Goal: Use online tool/utility: Utilize a website feature to perform a specific function

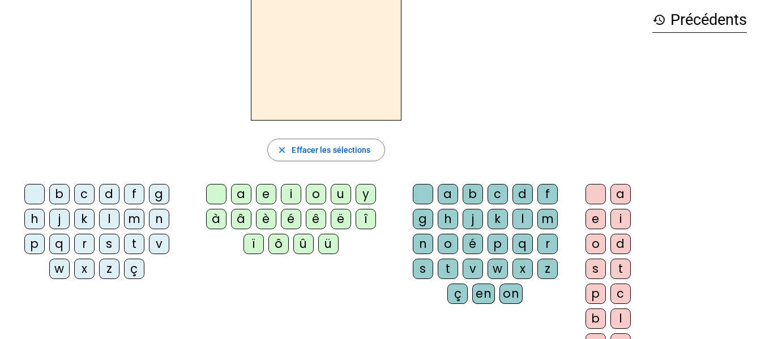
scroll to position [54, 0]
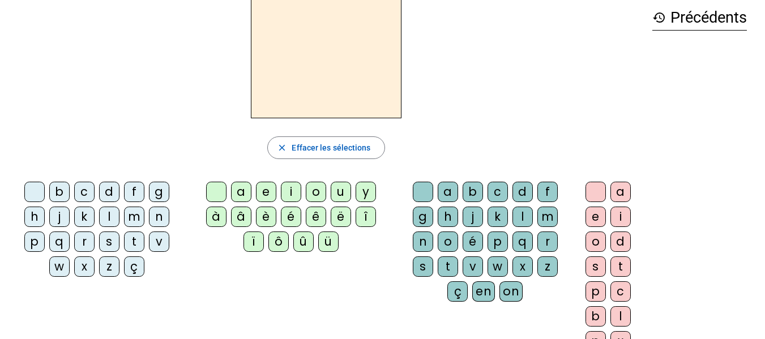
click at [110, 268] on div "z" at bounding box center [109, 266] width 20 height 20
click at [447, 240] on div "o" at bounding box center [448, 242] width 20 height 20
click at [593, 242] on div "o" at bounding box center [595, 242] width 20 height 20
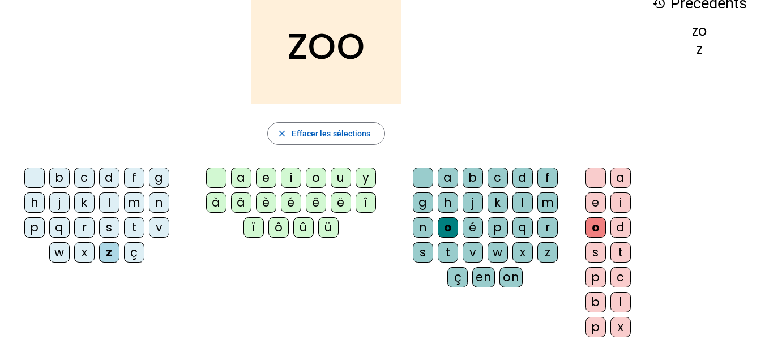
scroll to position [65, 0]
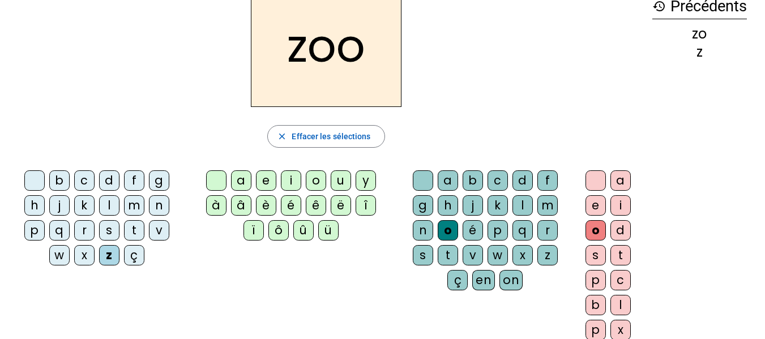
click at [476, 228] on div "é" at bounding box center [473, 230] width 20 height 20
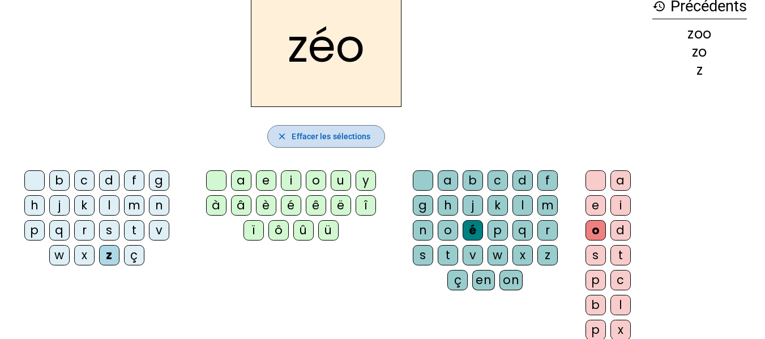
click at [338, 135] on span "Effacer les sélections" at bounding box center [331, 137] width 79 height 14
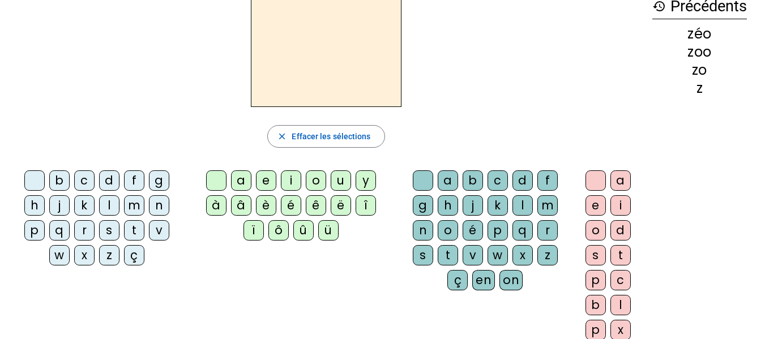
click at [108, 262] on div "z" at bounding box center [109, 255] width 20 height 20
click at [317, 175] on div "o" at bounding box center [316, 180] width 20 height 20
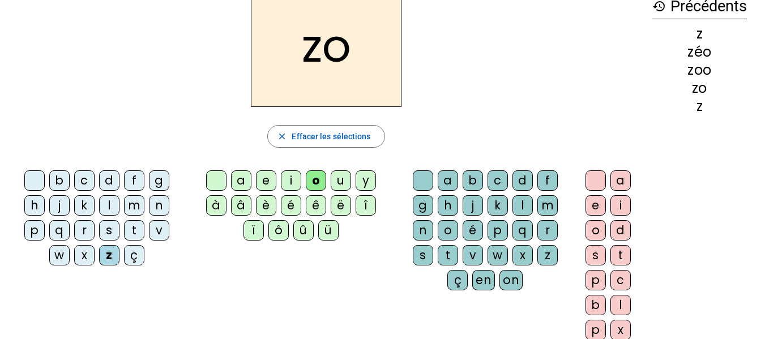
click at [476, 228] on div "é" at bounding box center [473, 230] width 20 height 20
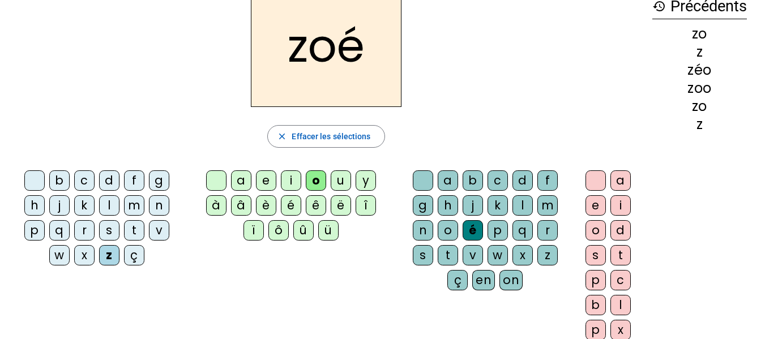
click at [160, 203] on div "n" at bounding box center [159, 205] width 20 height 20
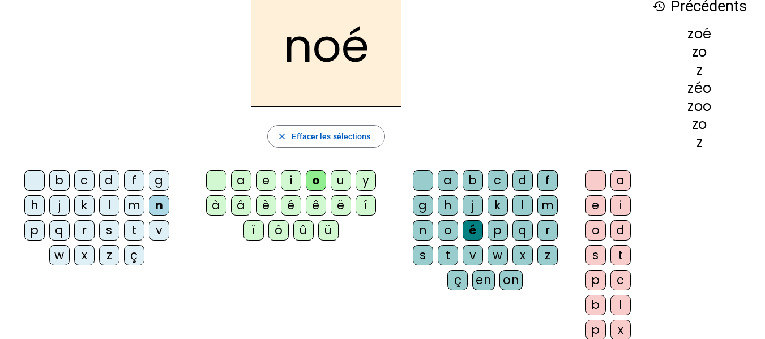
click at [451, 176] on div "a" at bounding box center [448, 180] width 20 height 20
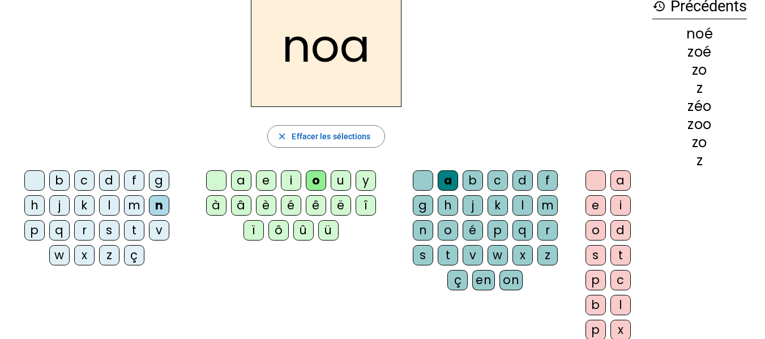
click at [57, 178] on div "b" at bounding box center [59, 180] width 20 height 20
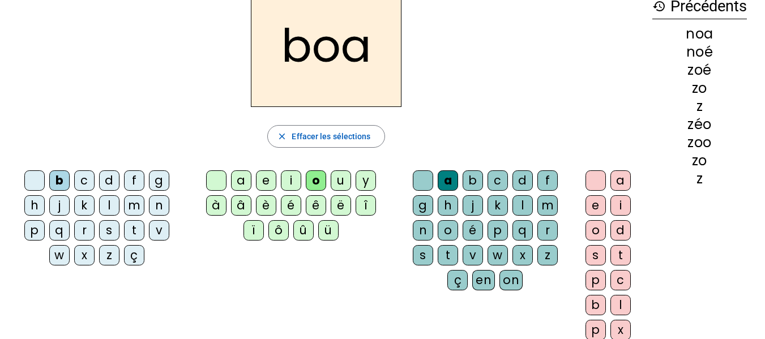
click at [524, 204] on div "l" at bounding box center [522, 205] width 20 height 20
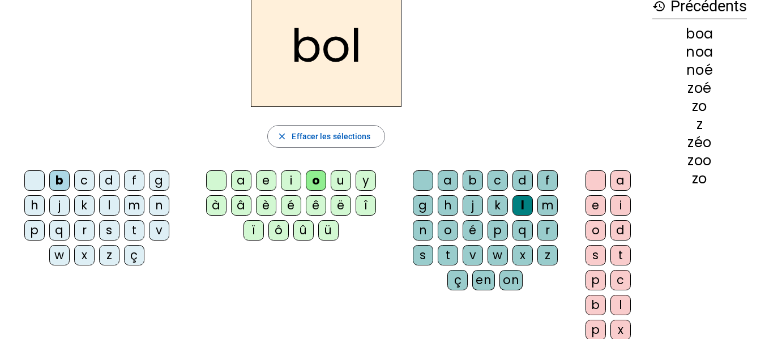
click at [217, 177] on div at bounding box center [216, 180] width 20 height 20
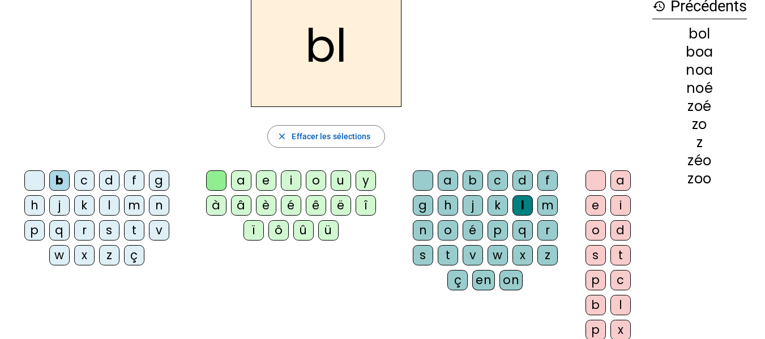
click at [615, 178] on div "a" at bounding box center [620, 180] width 20 height 20
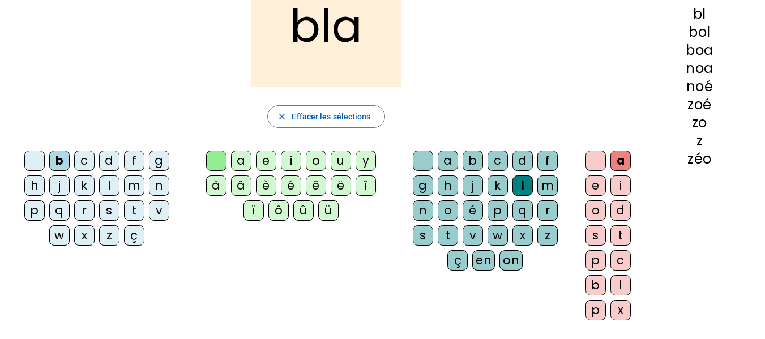
scroll to position [85, 0]
click at [480, 206] on div "é" at bounding box center [473, 210] width 20 height 20
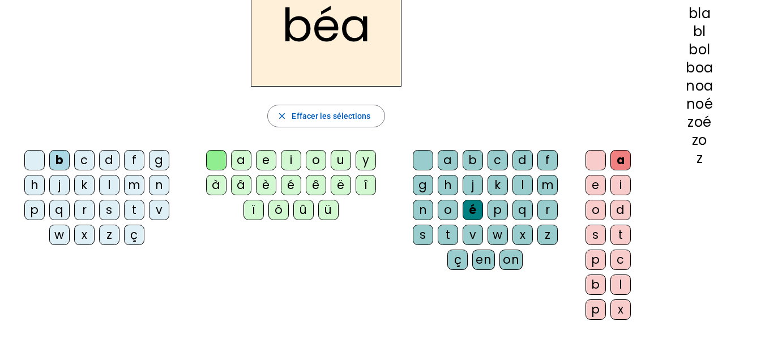
click at [521, 182] on div "l" at bounding box center [522, 185] width 20 height 20
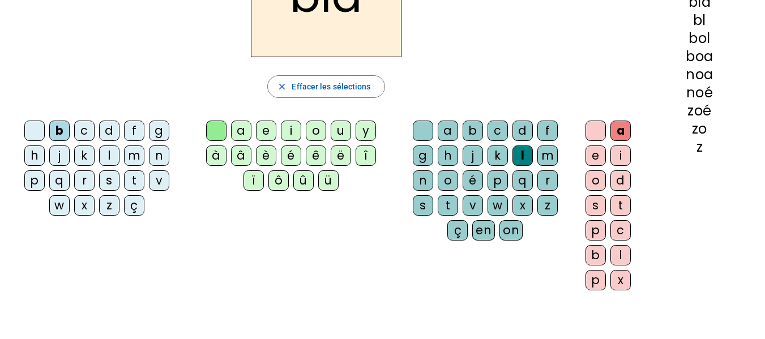
scroll to position [116, 0]
click at [292, 157] on div "é" at bounding box center [291, 155] width 20 height 20
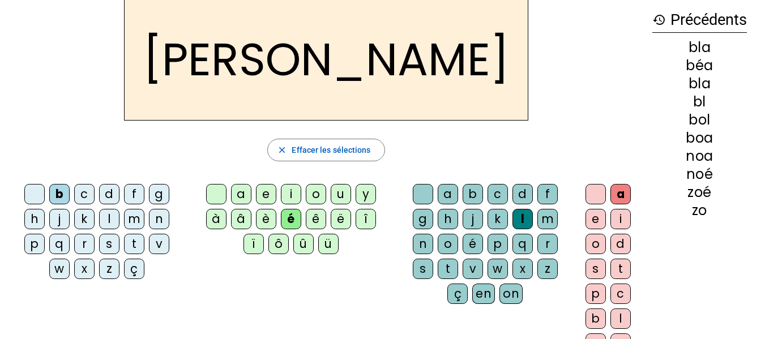
scroll to position [52, 0]
click at [216, 195] on div at bounding box center [216, 193] width 20 height 20
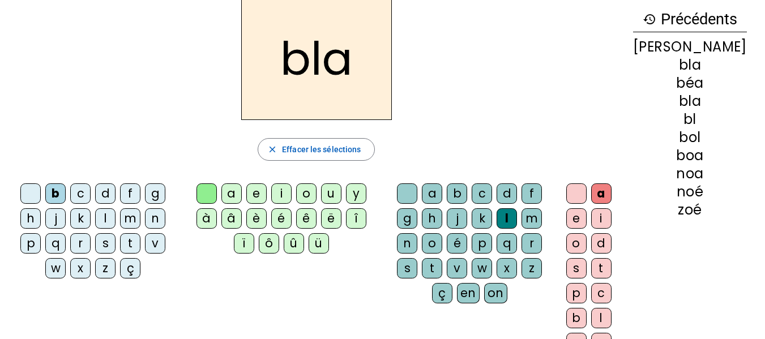
click at [113, 217] on div "l" at bounding box center [105, 218] width 20 height 20
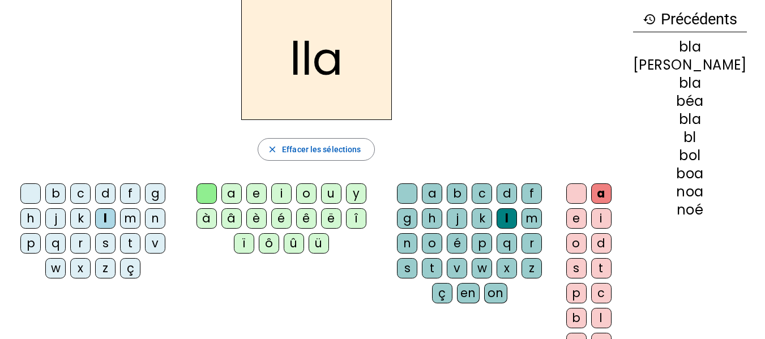
click at [55, 190] on div "b" at bounding box center [55, 193] width 20 height 20
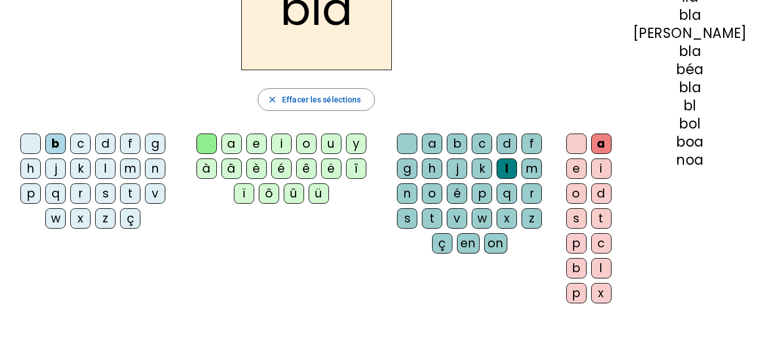
scroll to position [103, 0]
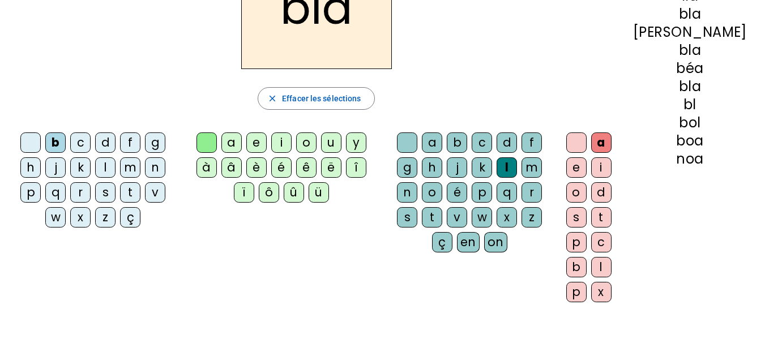
click at [587, 169] on div "e" at bounding box center [576, 167] width 20 height 20
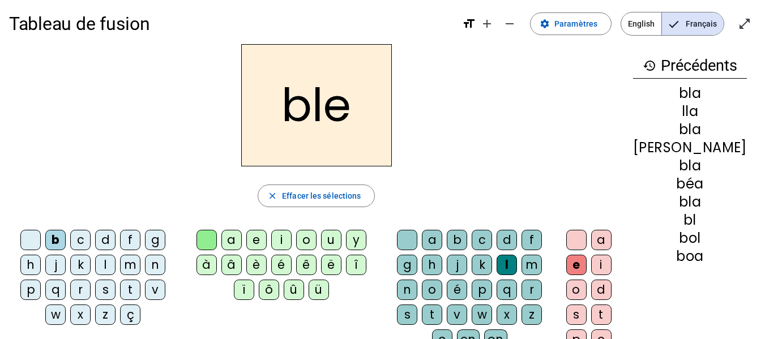
scroll to position [5, 0]
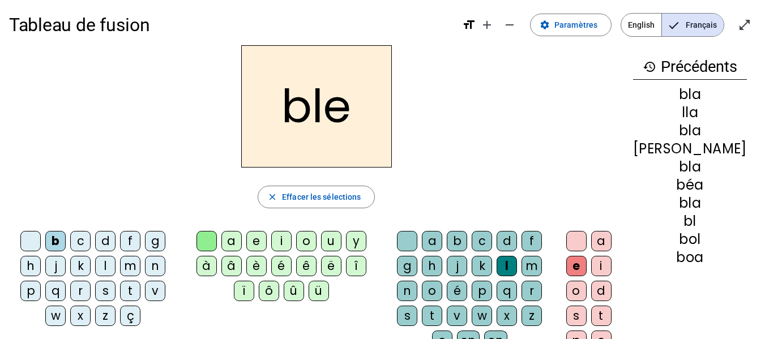
click at [84, 240] on div "c" at bounding box center [80, 241] width 20 height 20
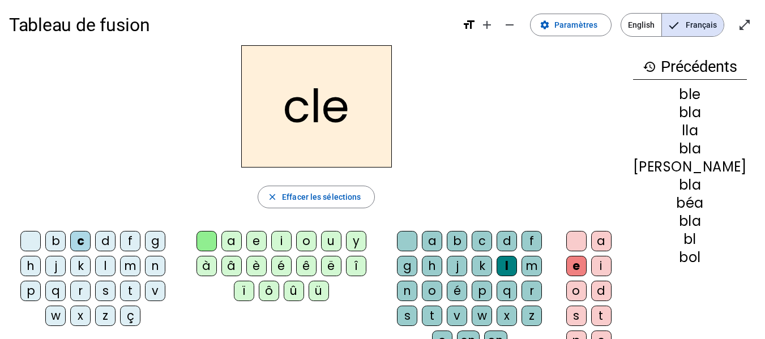
click at [85, 237] on div "c" at bounding box center [80, 241] width 20 height 20
click at [28, 237] on div at bounding box center [30, 241] width 20 height 20
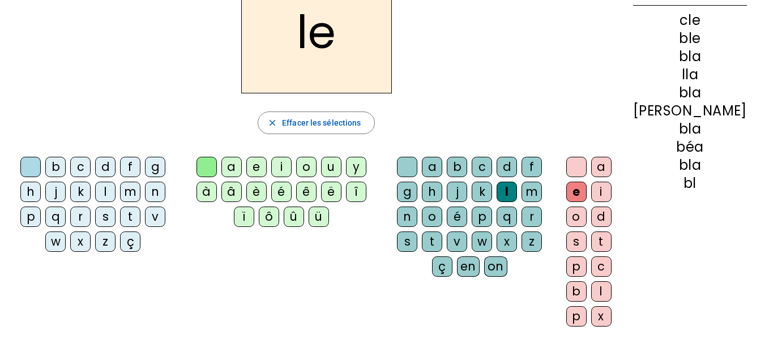
scroll to position [78, 0]
click at [355, 119] on span "Effacer les sélections" at bounding box center [321, 124] width 79 height 14
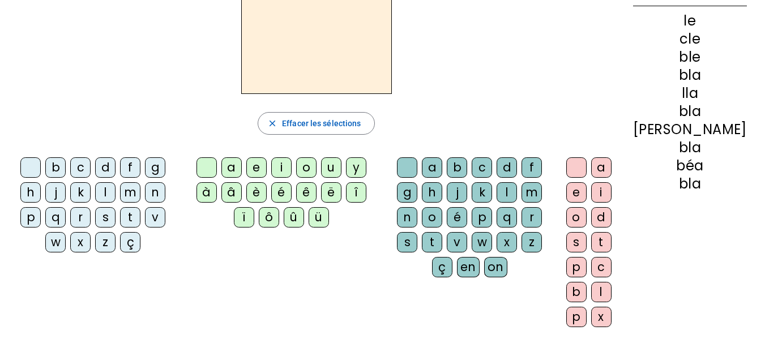
click at [103, 190] on div "l" at bounding box center [105, 192] width 20 height 20
click at [292, 189] on div "é" at bounding box center [281, 192] width 20 height 20
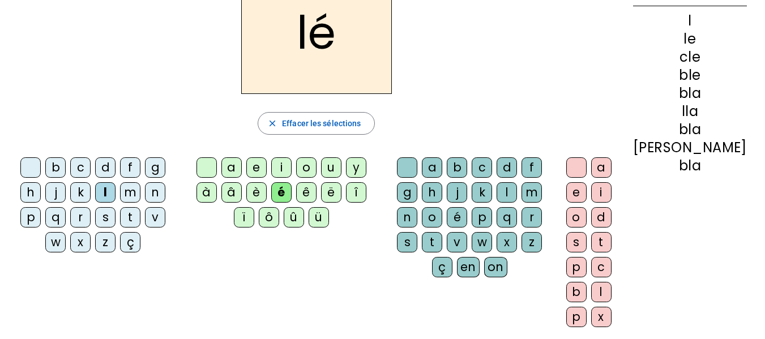
click at [442, 213] on div "o" at bounding box center [432, 217] width 20 height 20
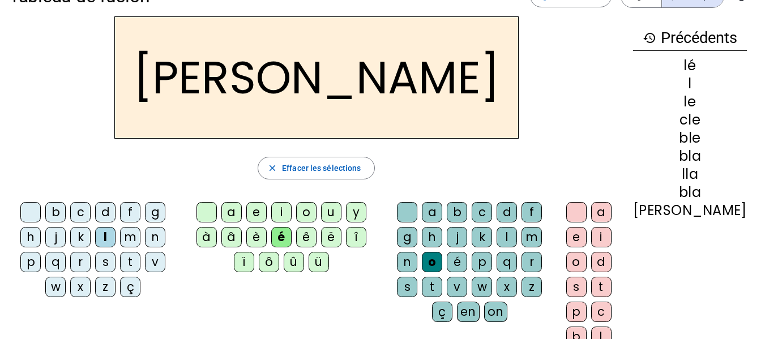
scroll to position [33, 0]
click at [442, 209] on div "a" at bounding box center [432, 213] width 20 height 20
